Goal: Navigation & Orientation: Find specific page/section

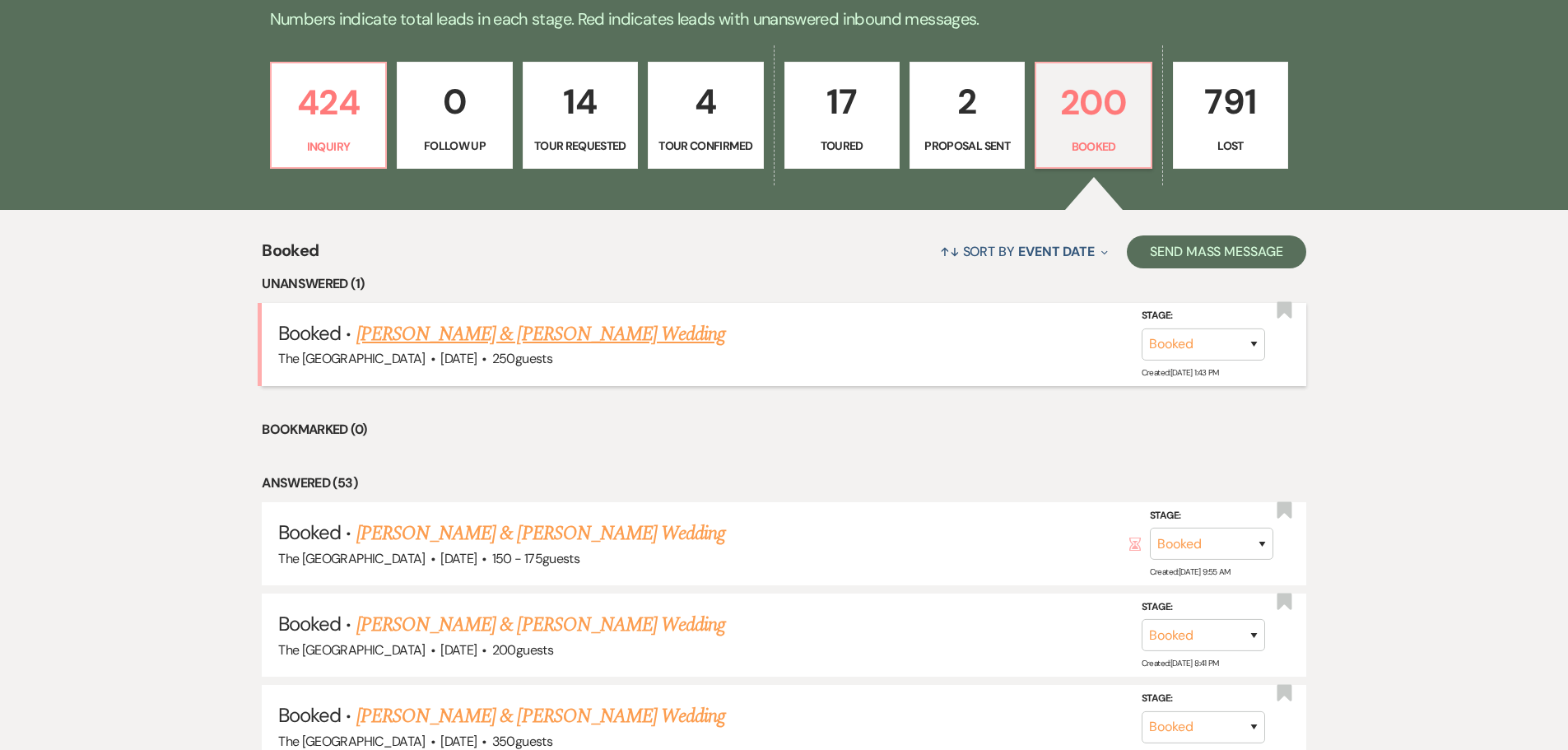
scroll to position [492, 0]
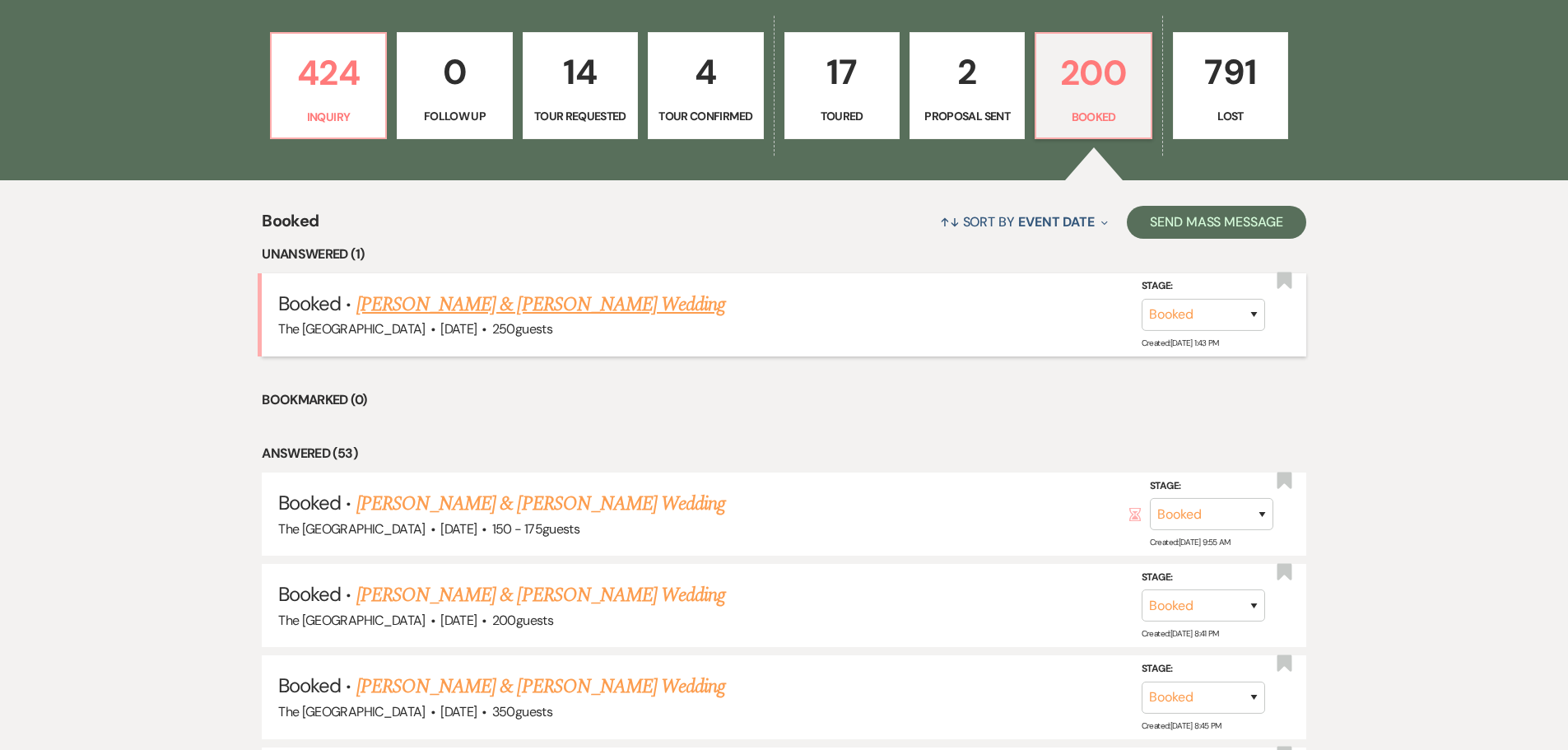
click at [564, 300] on link "[PERSON_NAME] & [PERSON_NAME] Wedding" at bounding box center [541, 304] width 369 height 30
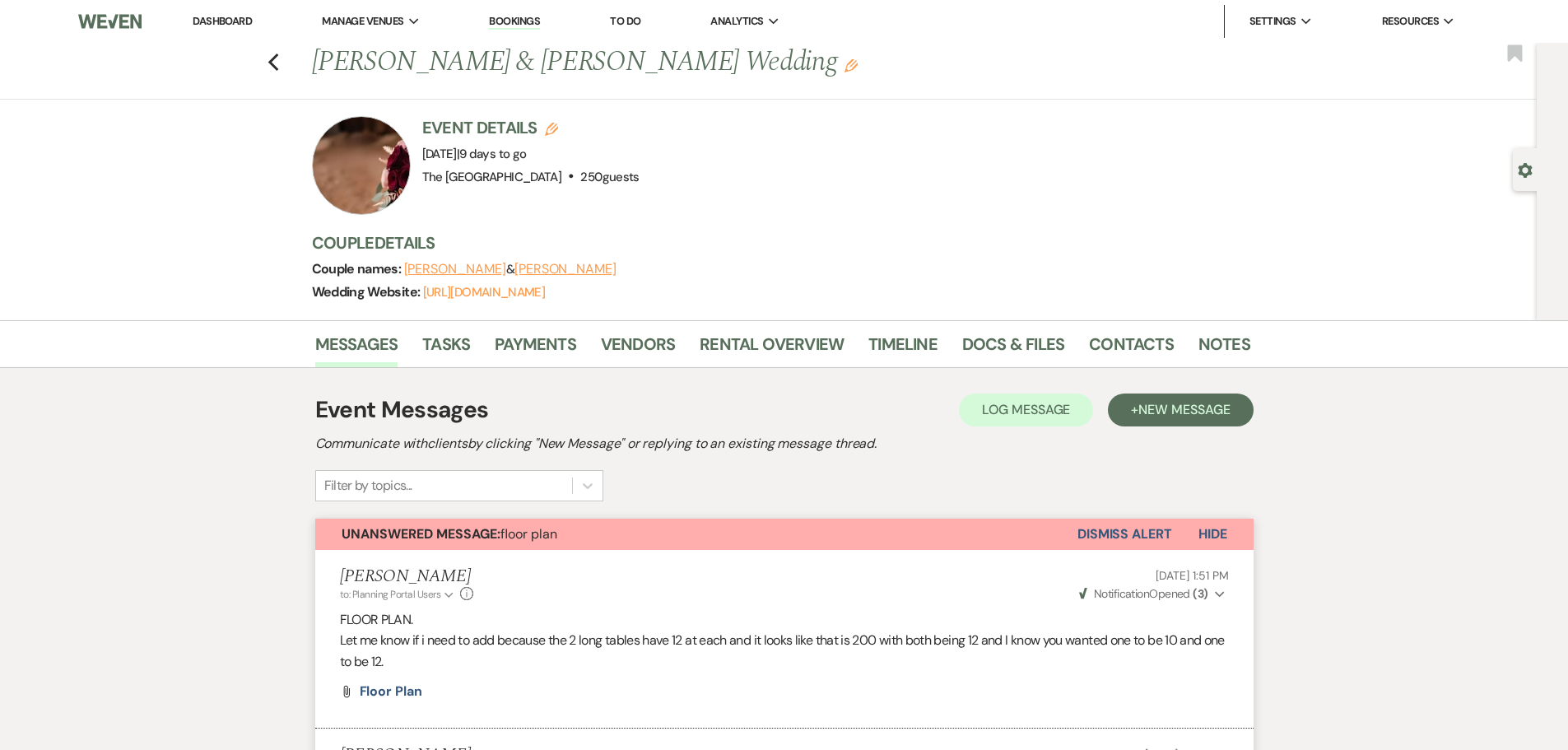
click at [1125, 535] on button "Dismiss Alert" at bounding box center [1124, 534] width 94 height 31
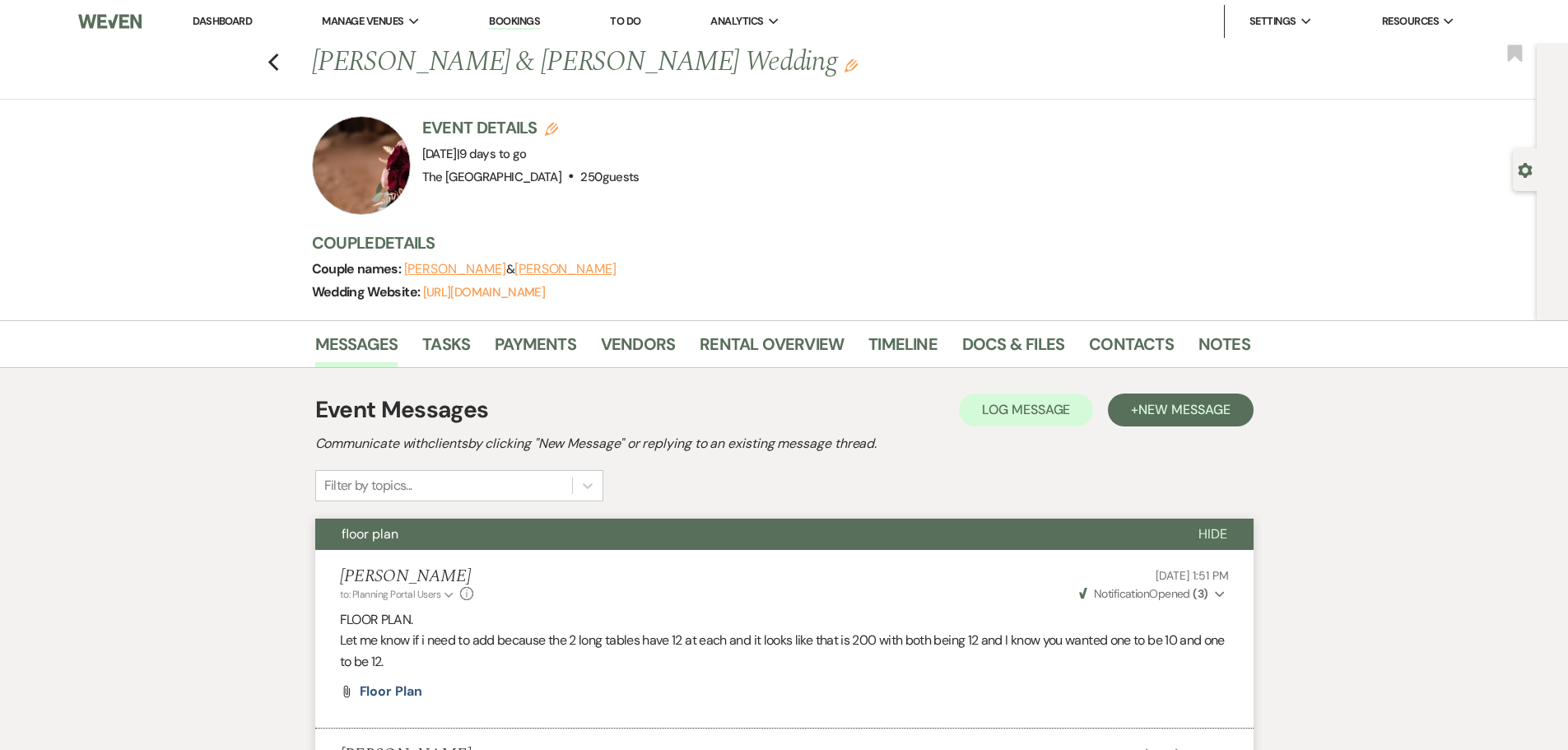
click at [221, 23] on link "Dashboard" at bounding box center [223, 20] width 59 height 14
